Goal: Task Accomplishment & Management: Manage account settings

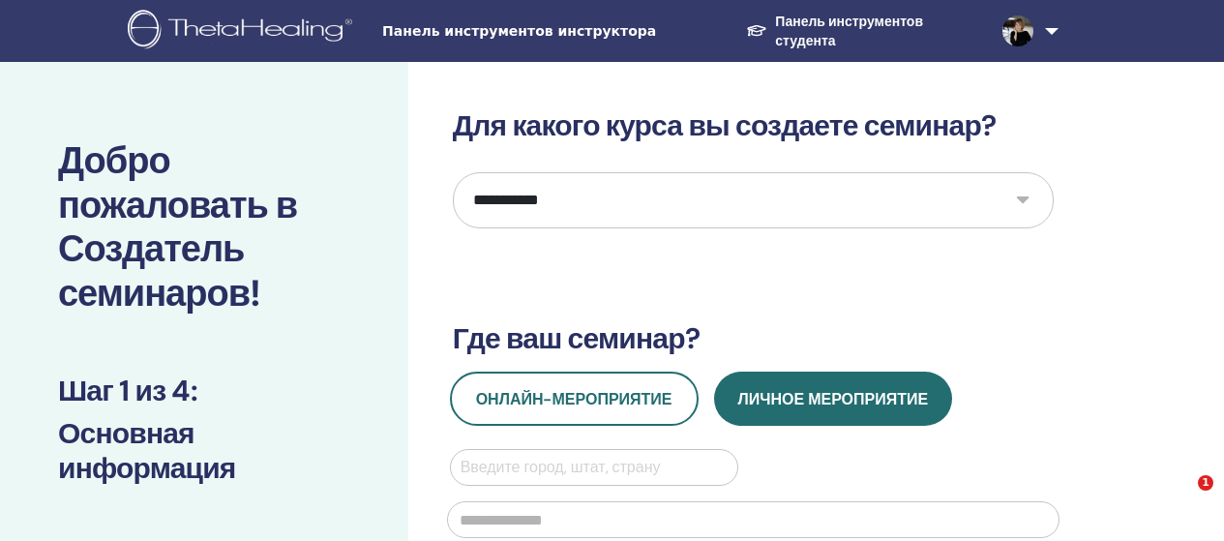
select select "*"
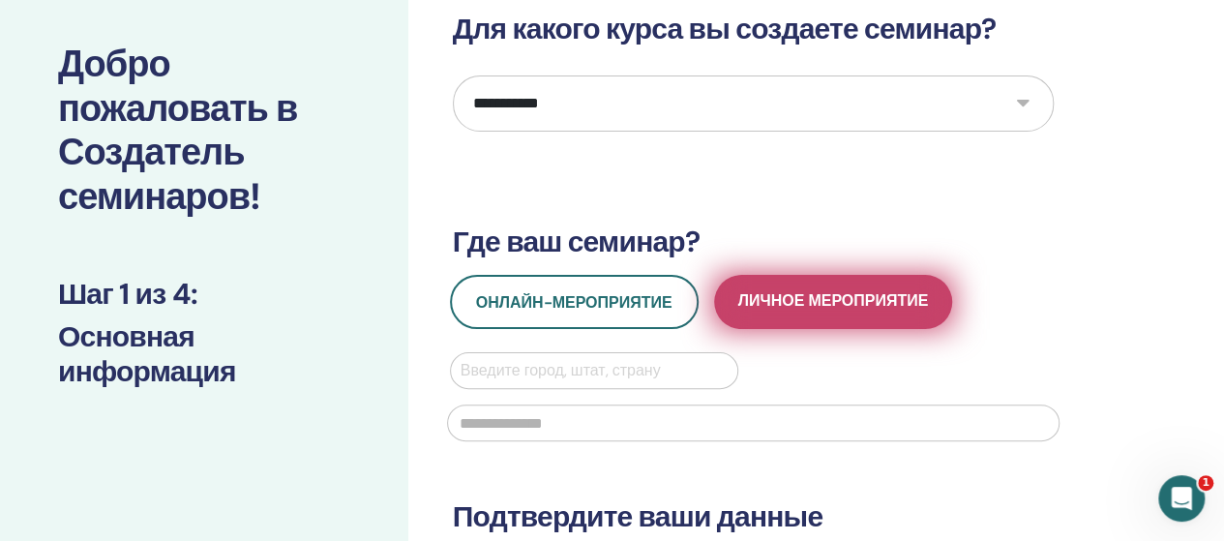
click at [830, 315] on button "Личное мероприятие" at bounding box center [833, 302] width 239 height 54
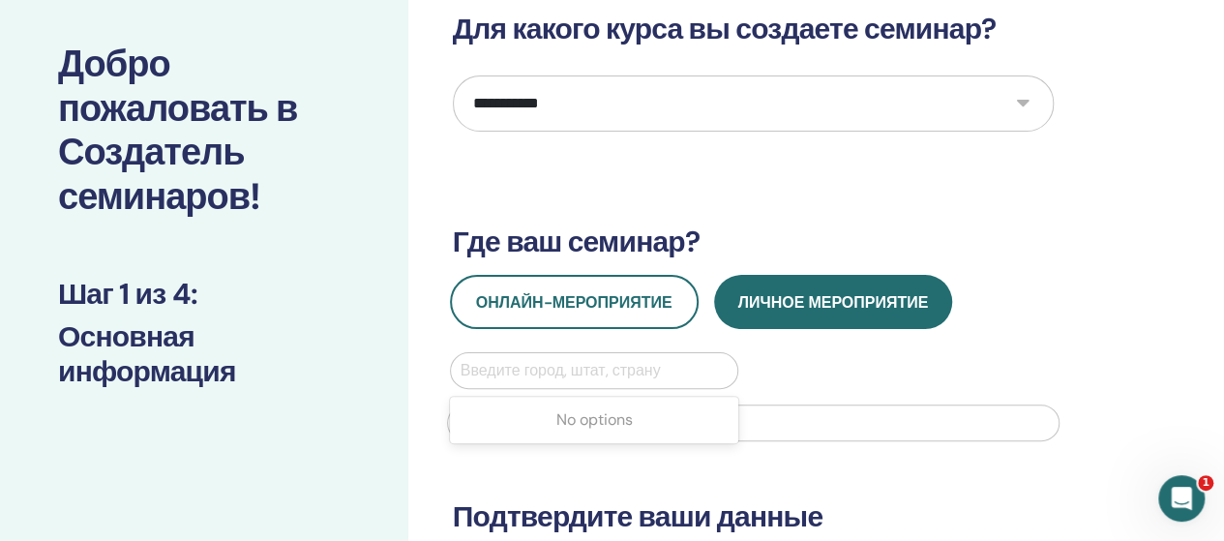
click at [466, 363] on div at bounding box center [595, 370] width 268 height 27
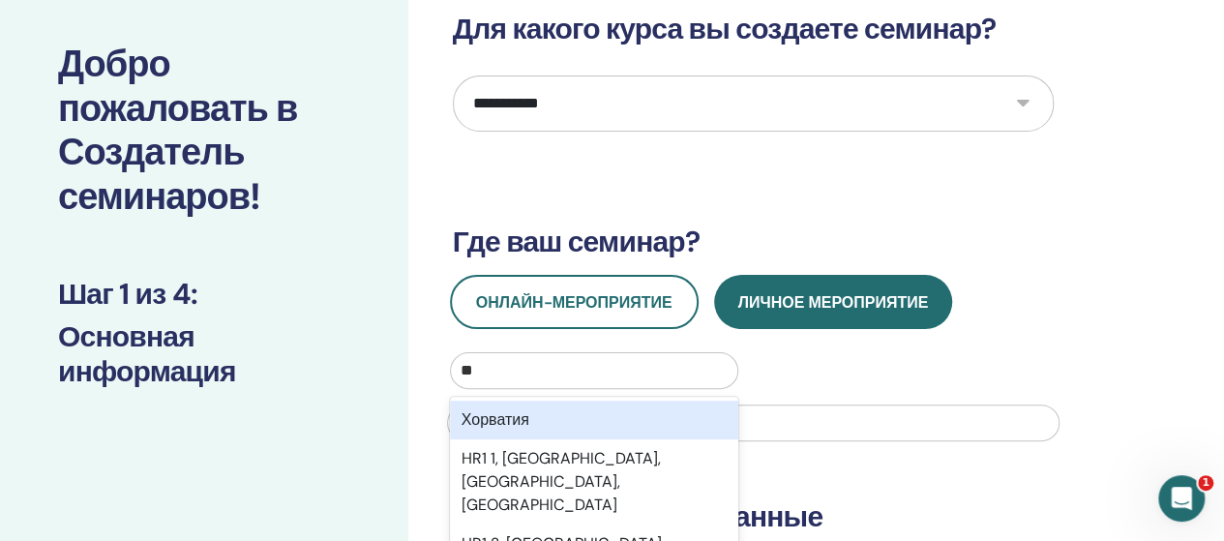
type input "*"
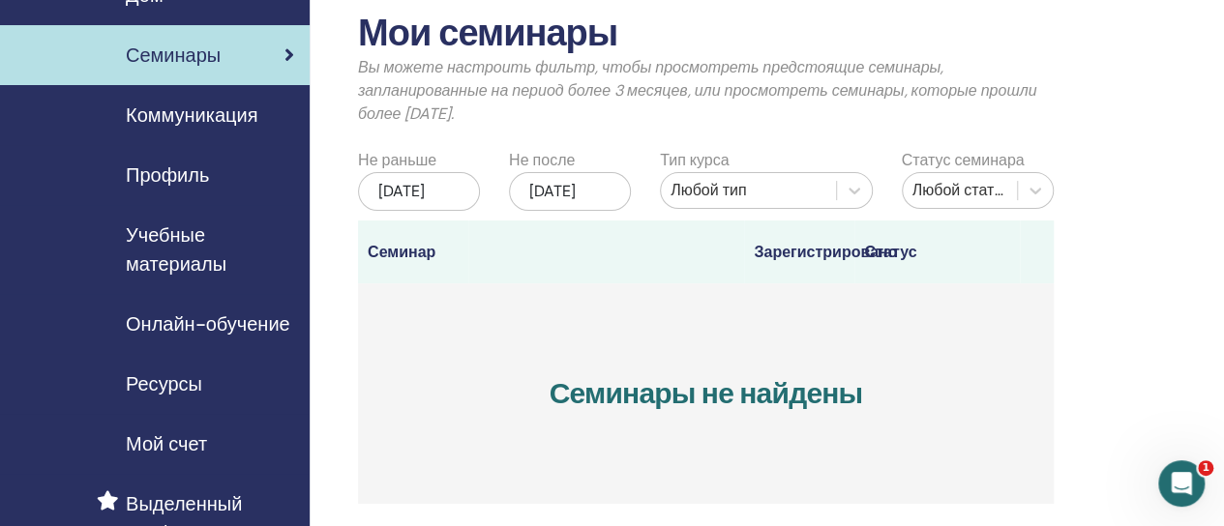
scroll to position [97, 0]
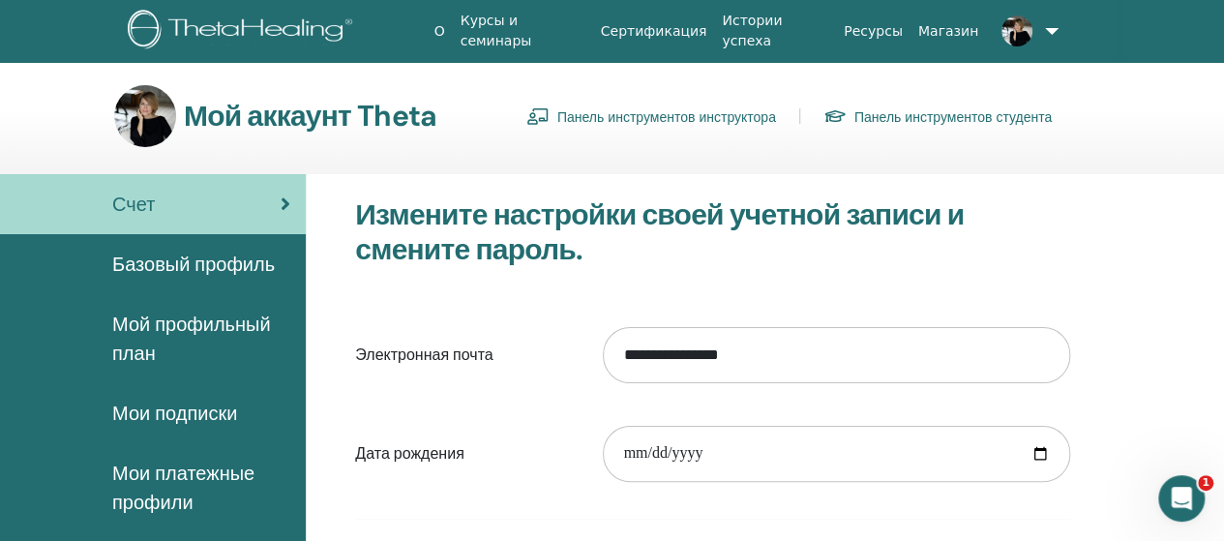
click at [656, 125] on link "Панель инструментов инструктора" at bounding box center [651, 116] width 250 height 31
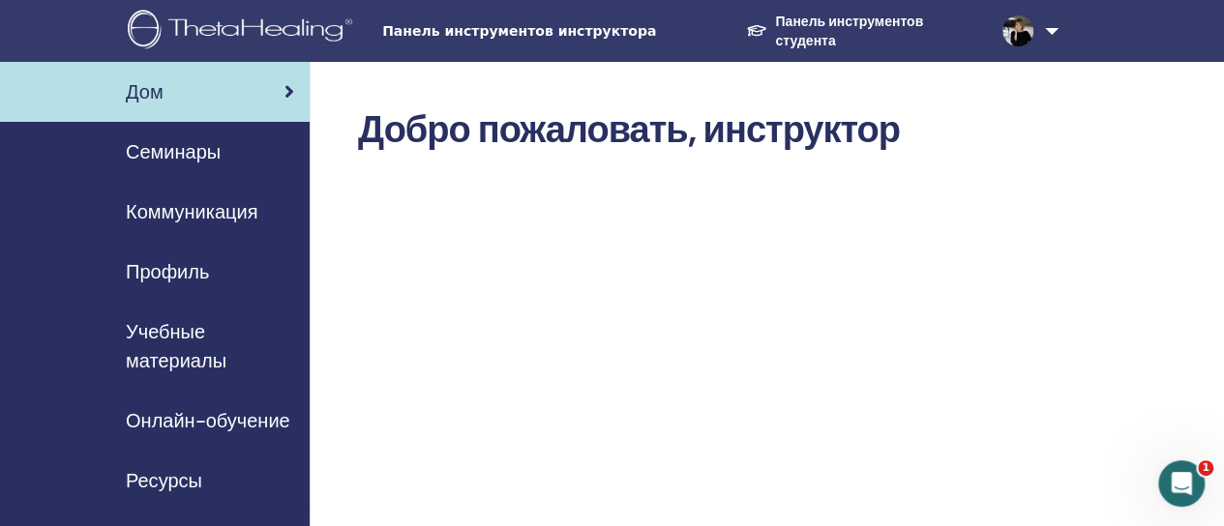
click at [171, 148] on font "Семинары" at bounding box center [173, 151] width 95 height 25
